Goal: Task Accomplishment & Management: Use online tool/utility

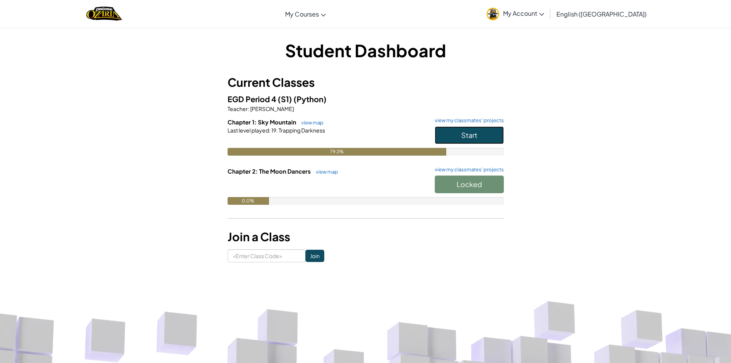
click at [478, 135] on button "Start" at bounding box center [469, 135] width 69 height 18
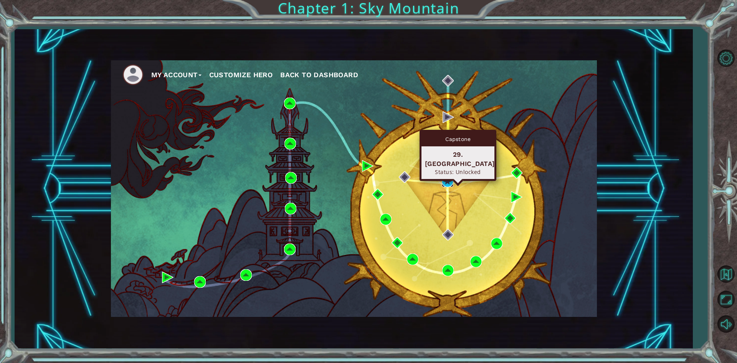
click at [443, 181] on img at bounding box center [448, 181] width 12 height 12
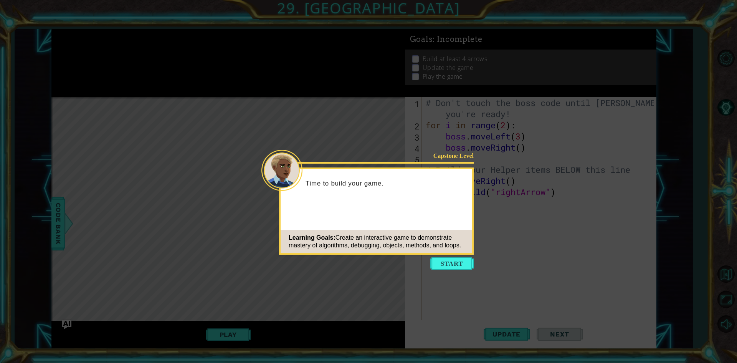
click at [438, 260] on button "Start" at bounding box center [452, 263] width 44 height 12
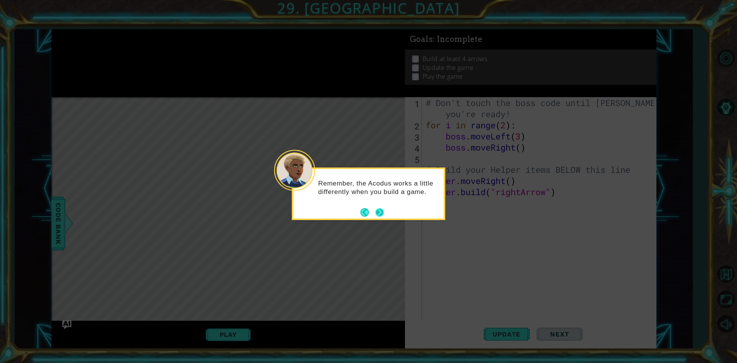
click at [377, 212] on button "Next" at bounding box center [379, 212] width 11 height 11
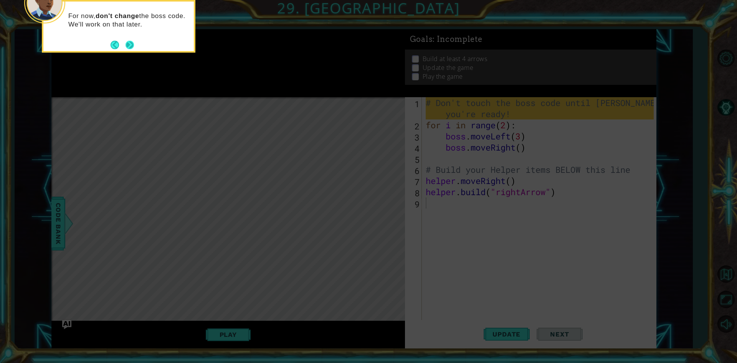
click at [132, 46] on button "Next" at bounding box center [130, 45] width 10 height 10
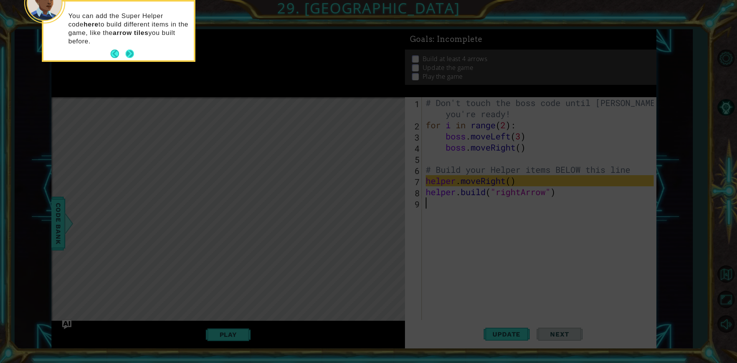
click at [134, 55] on button "Next" at bounding box center [130, 54] width 10 height 10
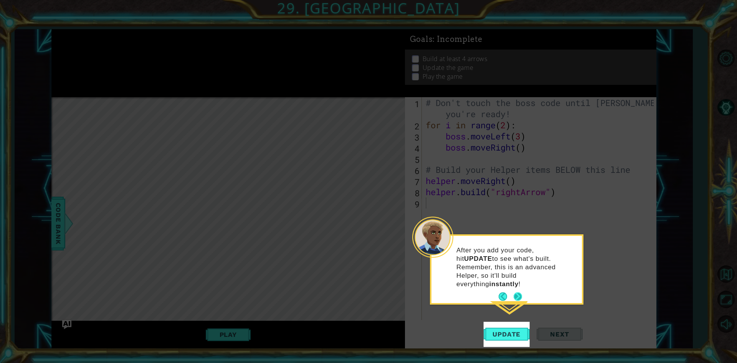
click at [519, 292] on button "Next" at bounding box center [518, 296] width 8 height 8
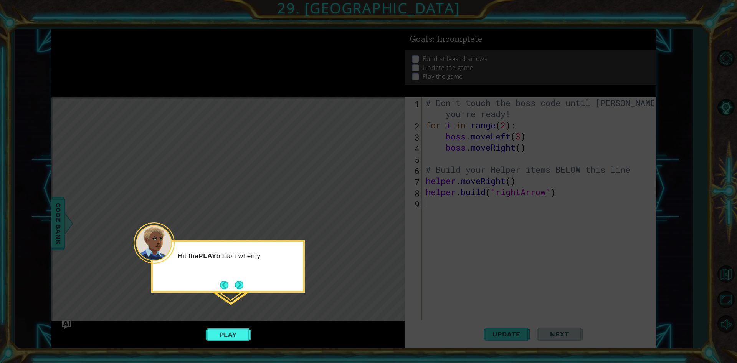
click at [402, 324] on icon at bounding box center [368, 181] width 737 height 363
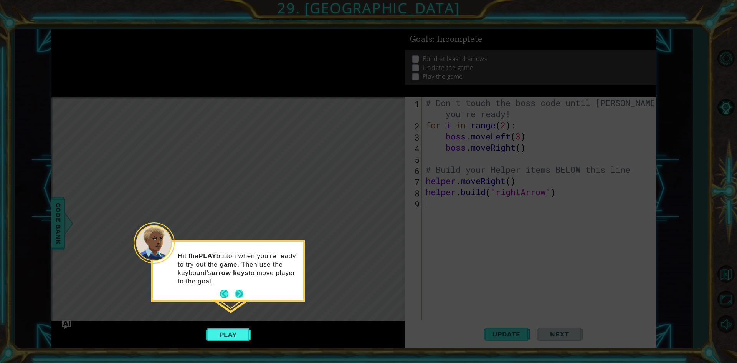
click at [241, 301] on div "Hit the PLAY button when you're ready to try out the game. Then use the keyboar…" at bounding box center [228, 271] width 154 height 62
click at [241, 295] on button "Next" at bounding box center [239, 293] width 9 height 9
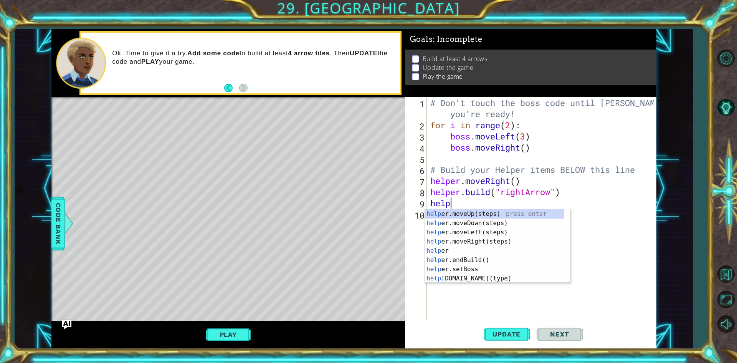
scroll to position [0, 1]
type textarea "helper"
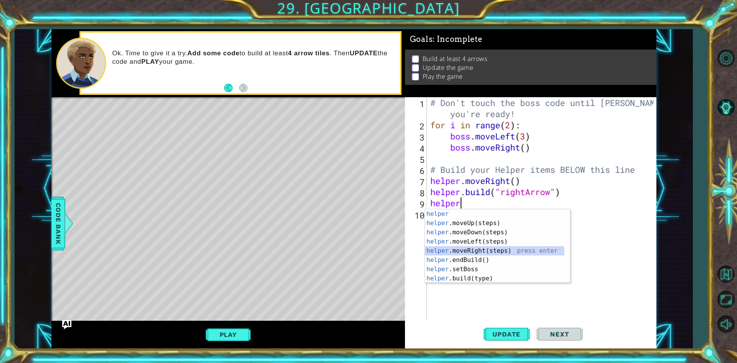
click at [486, 249] on div "helper press enter helper .moveUp(steps) press enter helper .moveDown(steps) pr…" at bounding box center [494, 255] width 139 height 92
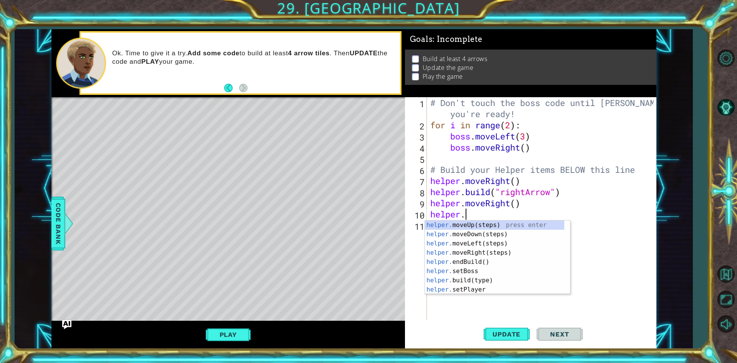
scroll to position [0, 1]
click at [492, 224] on div "helper.b uild(type) press enter helper. end B uild() press enter helper. set B …" at bounding box center [497, 252] width 145 height 64
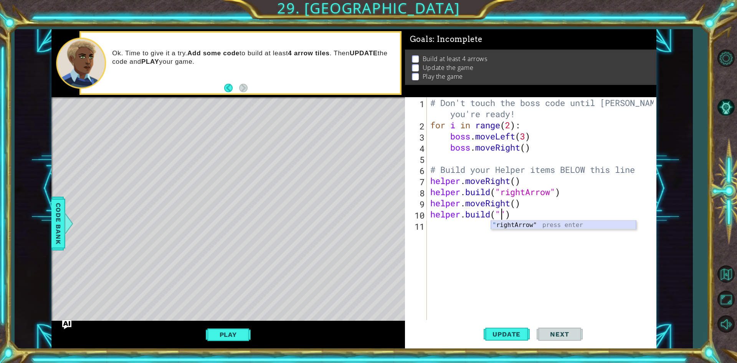
click at [518, 224] on div "" rightArrow" press enter" at bounding box center [563, 234] width 145 height 28
type textarea "[DOMAIN_NAME]("rightArrow")"
click at [447, 228] on div "# Don't touch the boss code until [PERSON_NAME] says you're ready! for i in ran…" at bounding box center [543, 225] width 229 height 256
type textarea "h"
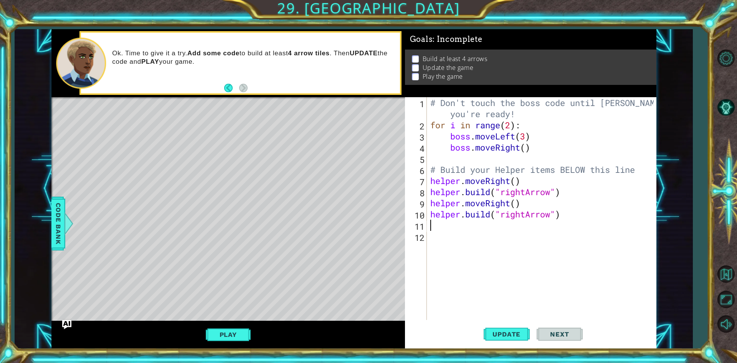
click at [513, 169] on div "# Don't touch the boss code until [PERSON_NAME] says you're ready! for i in ran…" at bounding box center [543, 225] width 229 height 256
click at [534, 182] on div "# Don't touch the boss code until [PERSON_NAME] says you're ready! for i in ran…" at bounding box center [543, 225] width 229 height 256
click at [644, 167] on div "# Don't touch the boss code until [PERSON_NAME] says you're ready! for i in ran…" at bounding box center [543, 225] width 229 height 256
type textarea "# Build your Helper items BELOW this line"
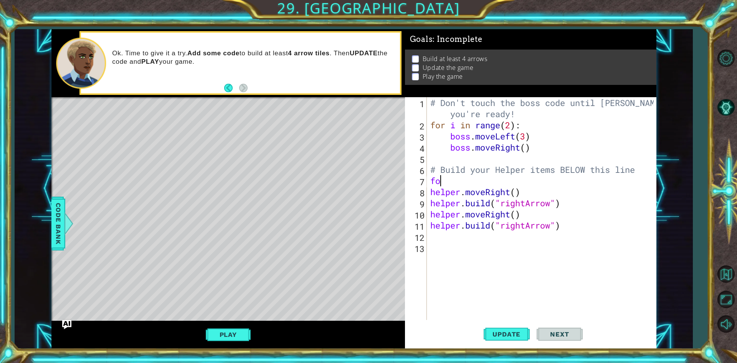
type textarea "f"
click at [508, 338] on span "Update" at bounding box center [506, 334] width 43 height 8
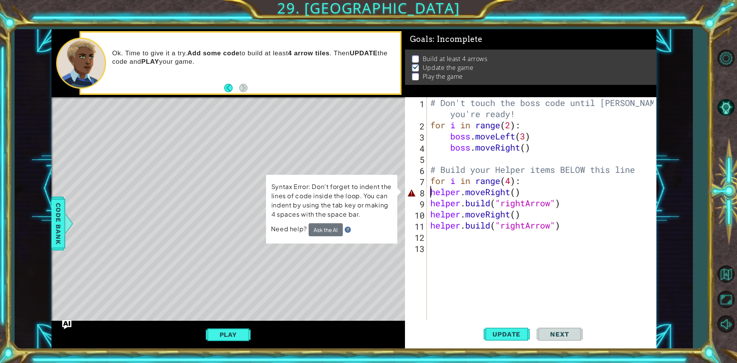
click at [431, 194] on div "# Don't touch the boss code until [PERSON_NAME] says you're ready! for i in ran…" at bounding box center [543, 225] width 229 height 256
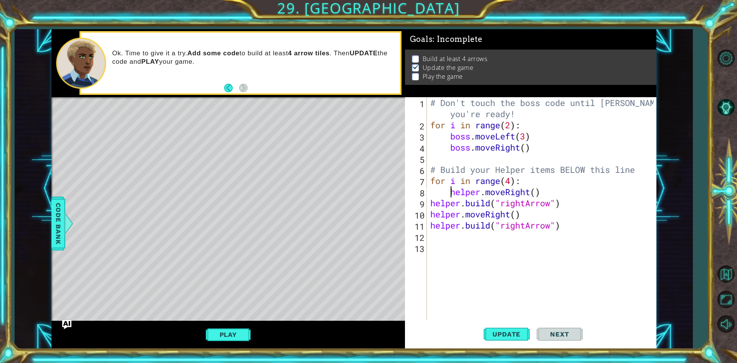
click at [431, 207] on div "# Don't touch the boss code until [PERSON_NAME] says you're ready! for i in ran…" at bounding box center [543, 225] width 229 height 256
click at [534, 214] on div "# Don't touch the boss code until [PERSON_NAME] says you're ready! for i in ran…" at bounding box center [543, 225] width 229 height 256
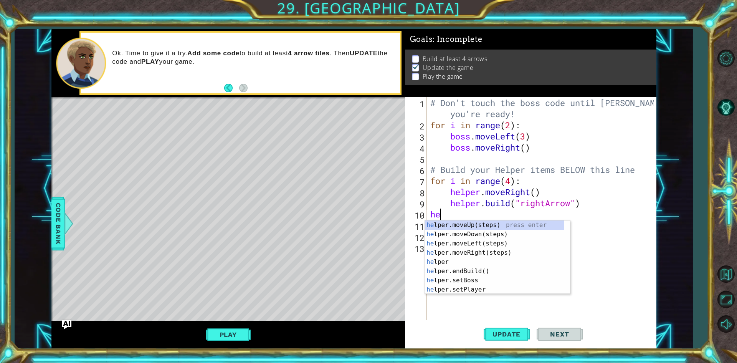
scroll to position [0, 0]
type textarea "h"
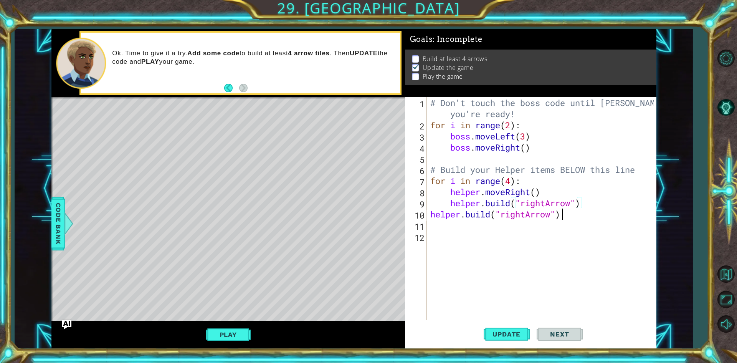
click at [579, 217] on div "# Don't touch the boss code until [PERSON_NAME] says you're ready! for i in ran…" at bounding box center [543, 225] width 229 height 256
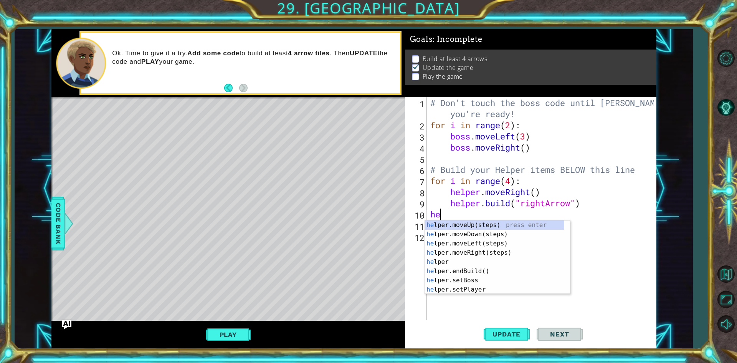
type textarea "h"
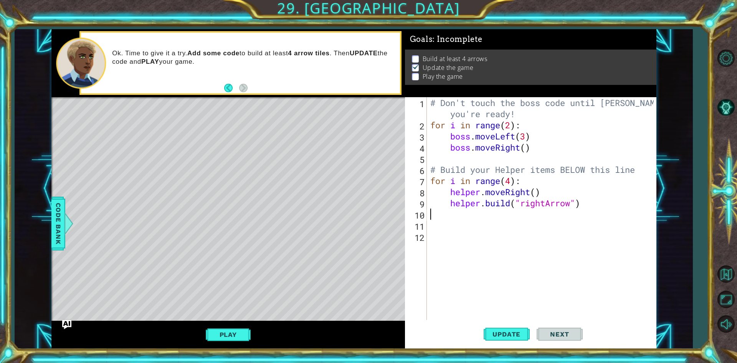
type textarea "[DOMAIN_NAME]("rightArrow")"
click at [450, 214] on div "# Don't touch the boss code until [PERSON_NAME] says you're ready! for i in ran…" at bounding box center [543, 225] width 229 height 256
type textarea "[DOMAIN_NAME]("rightArrow")"
click at [450, 214] on div "# Don't touch the boss code until [PERSON_NAME] says you're ready! for i in ran…" at bounding box center [543, 225] width 229 height 256
type textarea "[DOMAIN_NAME]("rightArrow")"
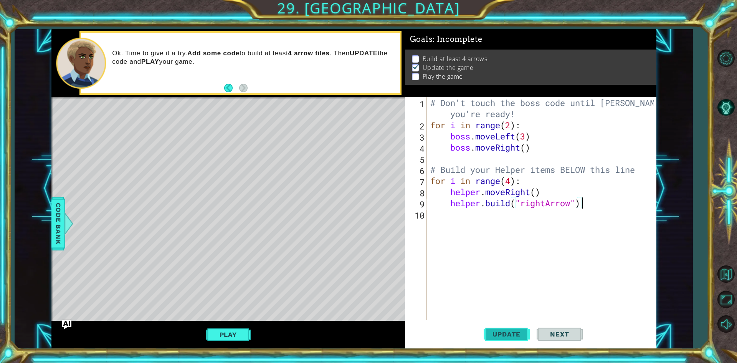
click at [507, 336] on span "Update" at bounding box center [506, 334] width 43 height 8
click at [230, 336] on button "Play" at bounding box center [228, 334] width 45 height 15
